Goal: Transaction & Acquisition: Book appointment/travel/reservation

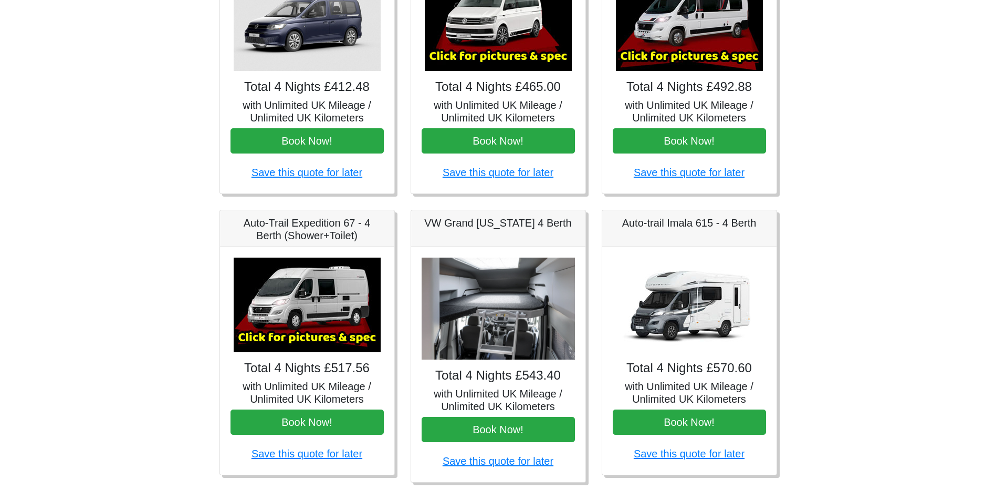
scroll to position [263, 0]
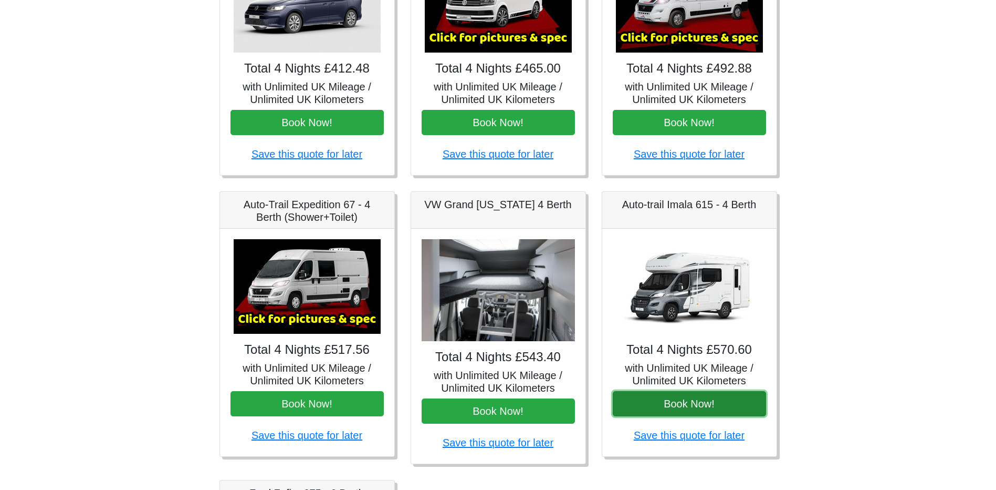
click at [686, 401] on button "Book Now!" at bounding box center [689, 403] width 153 height 25
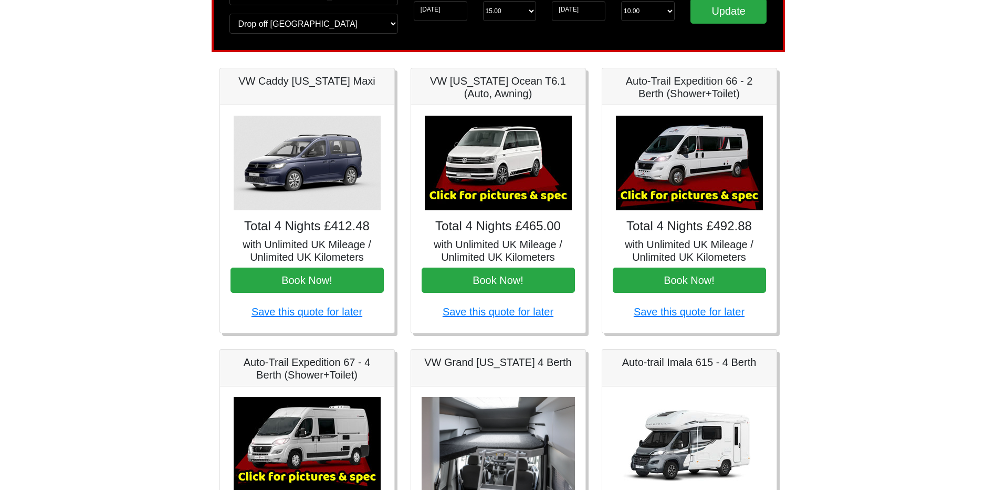
scroll to position [0, 0]
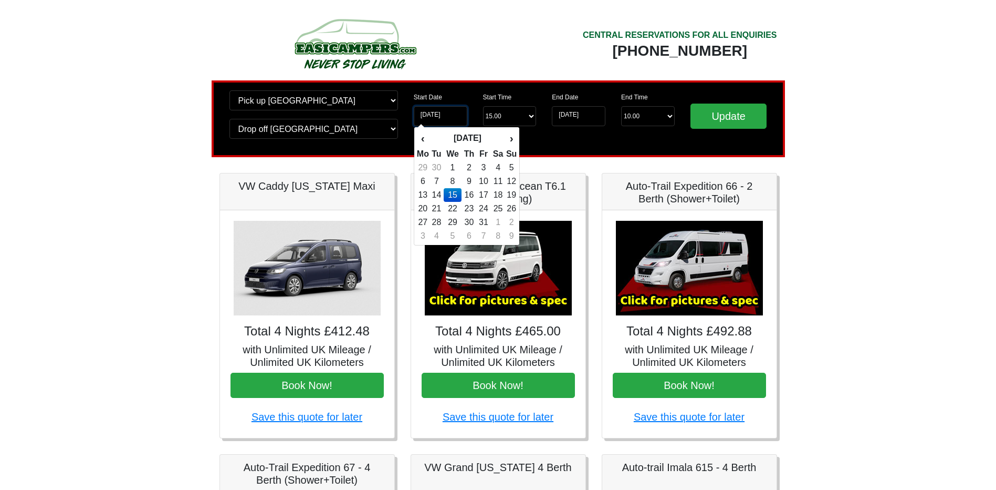
click at [456, 117] on input "[DATE]" at bounding box center [441, 116] width 54 height 20
click at [488, 180] on td "10" at bounding box center [484, 181] width 14 height 14
type input "[DATE]"
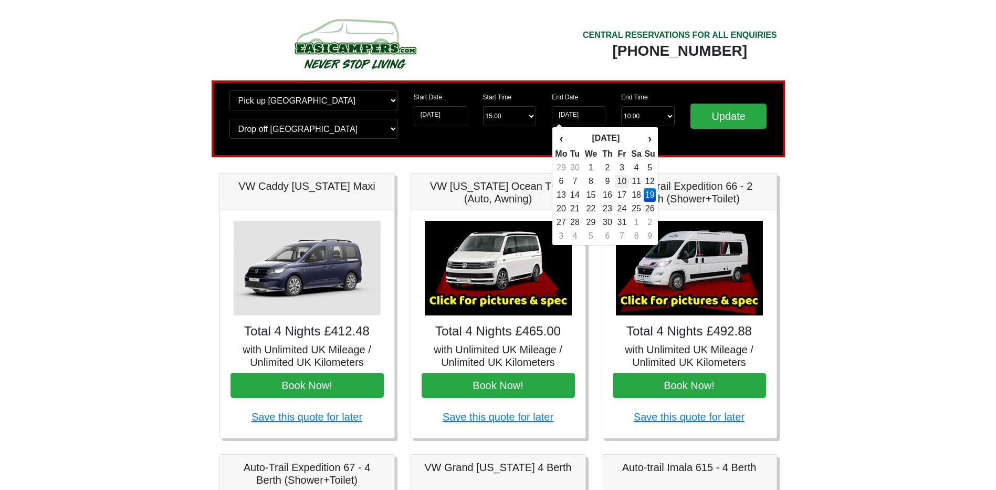
click at [622, 180] on td "10" at bounding box center [622, 181] width 14 height 14
click at [578, 117] on input "[DATE]" at bounding box center [579, 116] width 54 height 20
click at [589, 200] on td "15" at bounding box center [591, 195] width 18 height 14
type input "[DATE]"
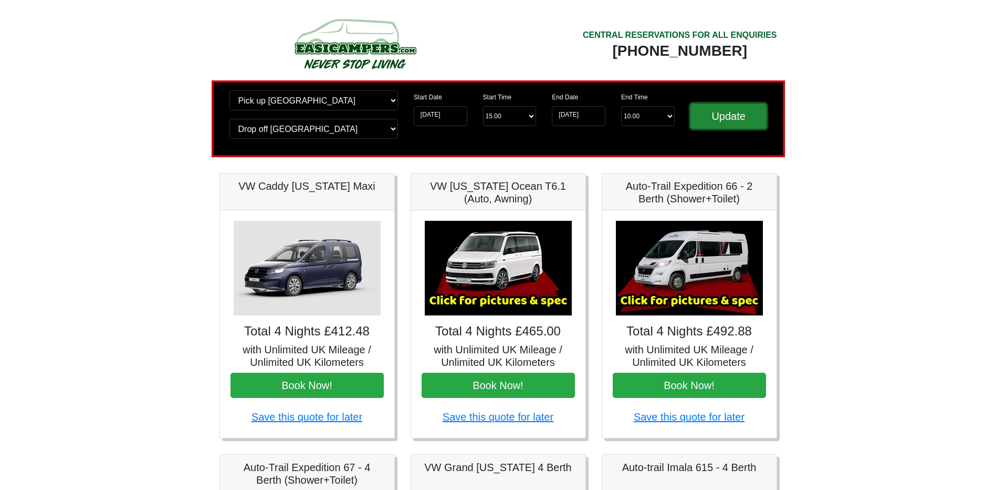
click at [698, 120] on input "Update" at bounding box center [729, 115] width 77 height 25
click at [720, 117] on input "Update" at bounding box center [729, 115] width 77 height 25
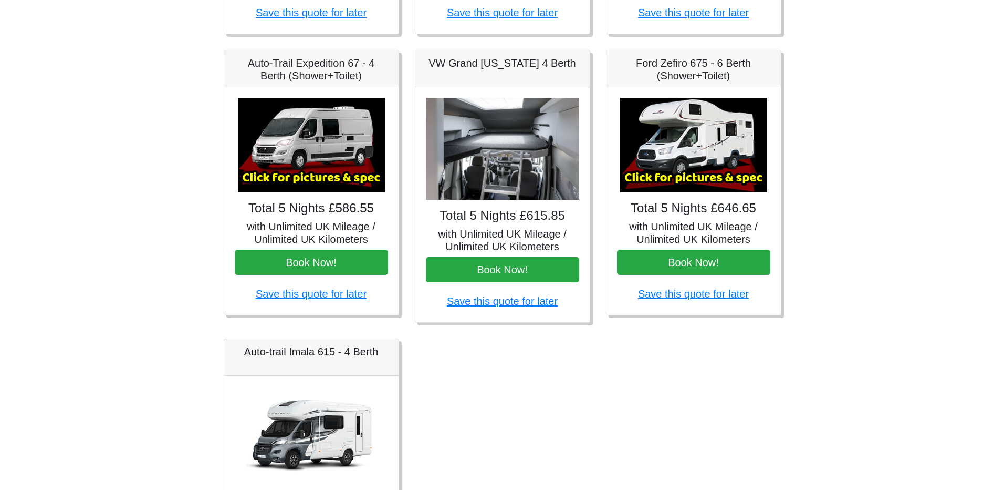
scroll to position [401, 0]
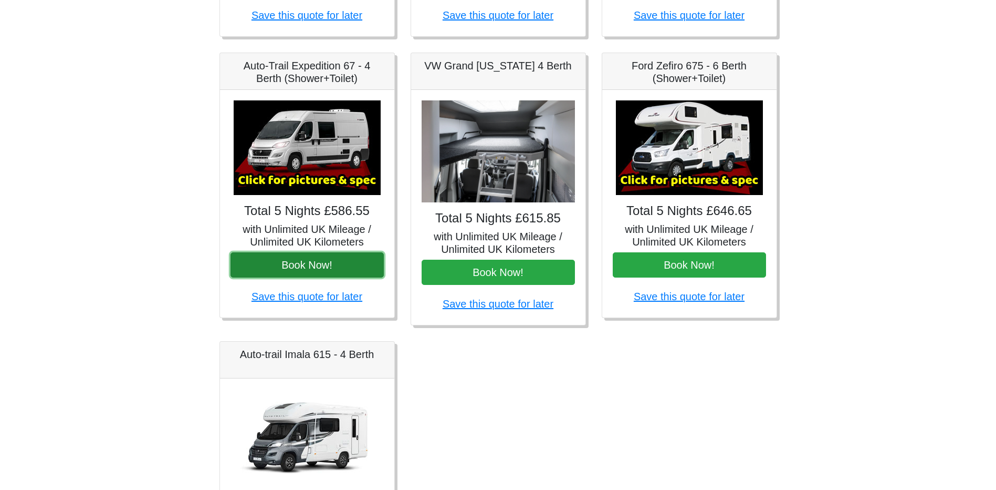
click at [337, 265] on button "Book Now!" at bounding box center [307, 264] width 153 height 25
click at [308, 167] on img at bounding box center [307, 147] width 147 height 95
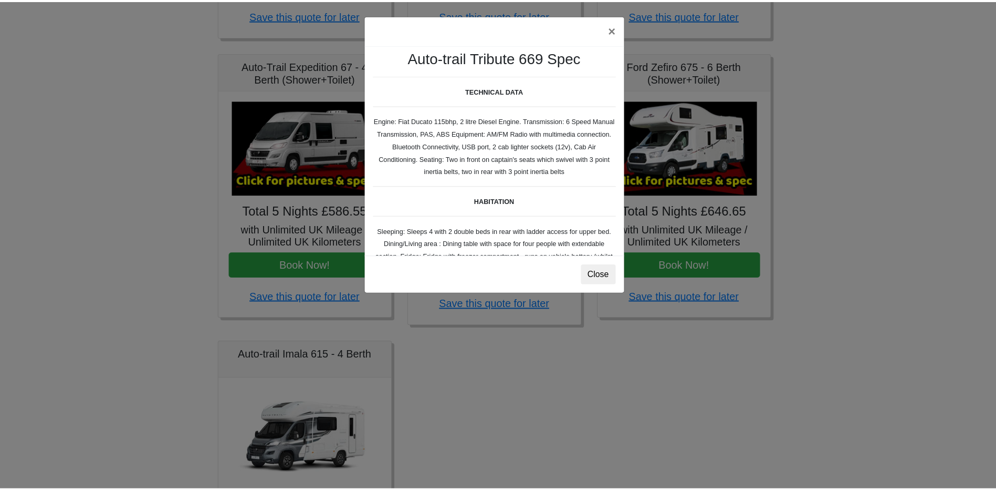
scroll to position [0, 0]
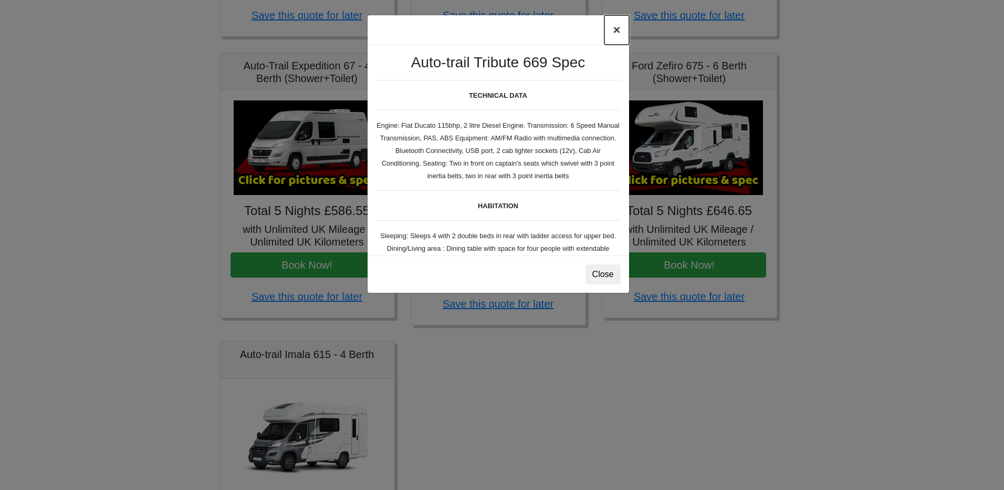
click at [609, 32] on button "×" at bounding box center [617, 29] width 24 height 29
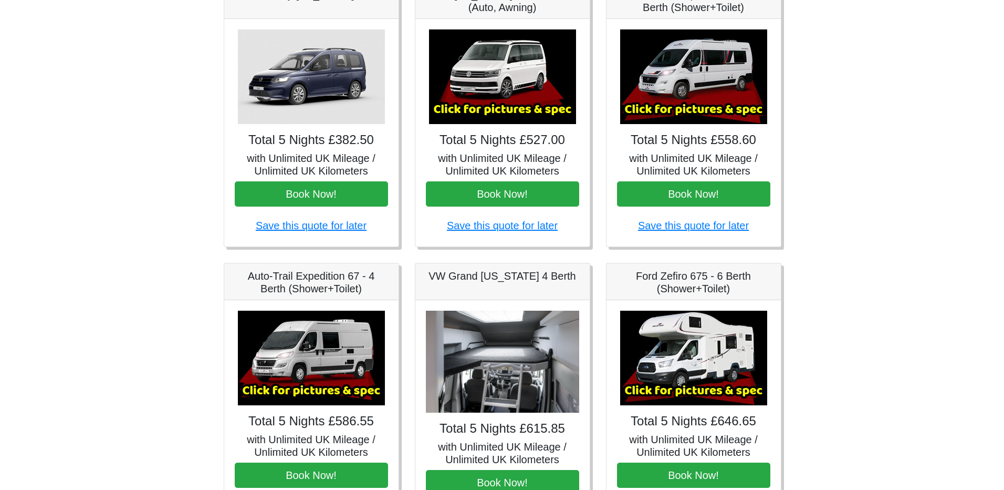
scroll to position [34, 0]
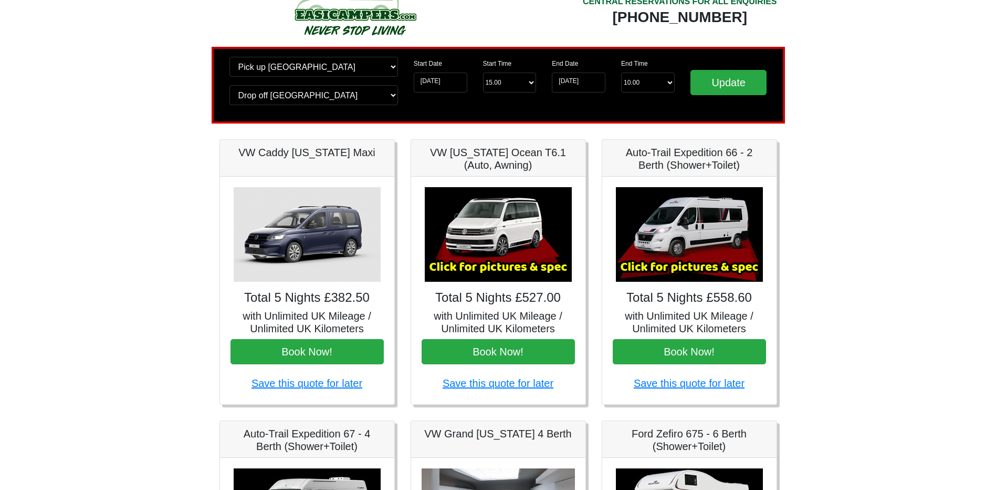
click at [704, 232] on img at bounding box center [689, 234] width 147 height 95
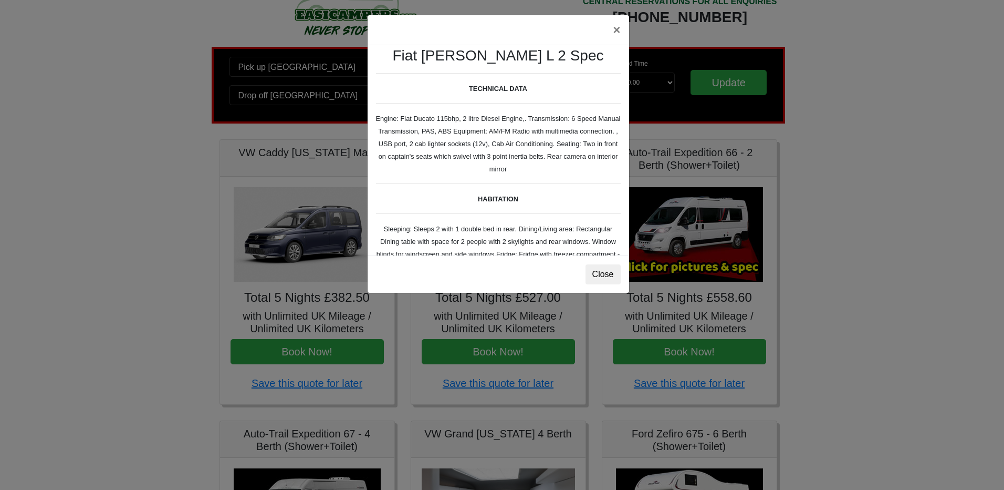
scroll to position [0, 0]
